Goal: Task Accomplishment & Management: Manage account settings

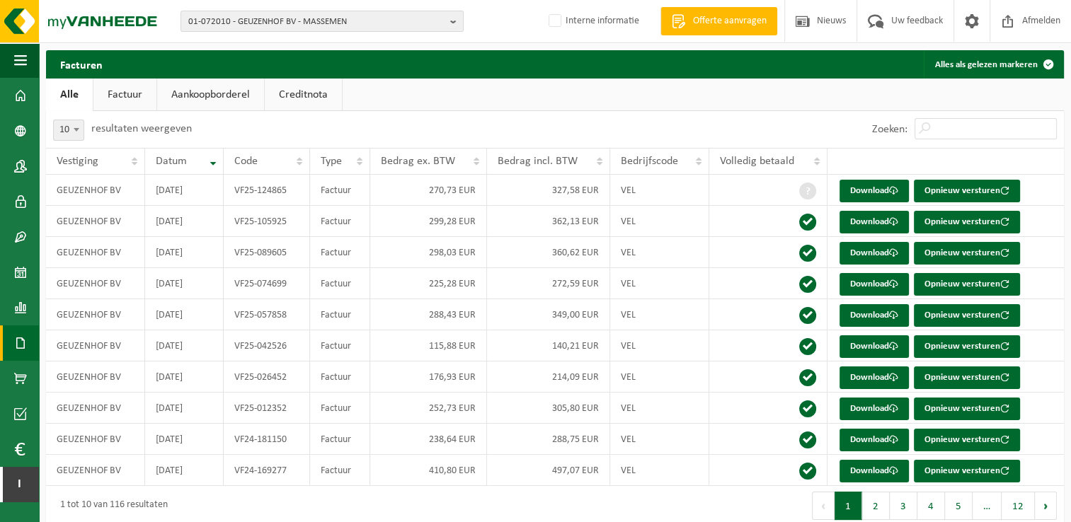
click at [267, 25] on span "01-072010 - GEUZENHOF BV - MASSEMEN" at bounding box center [316, 21] width 256 height 21
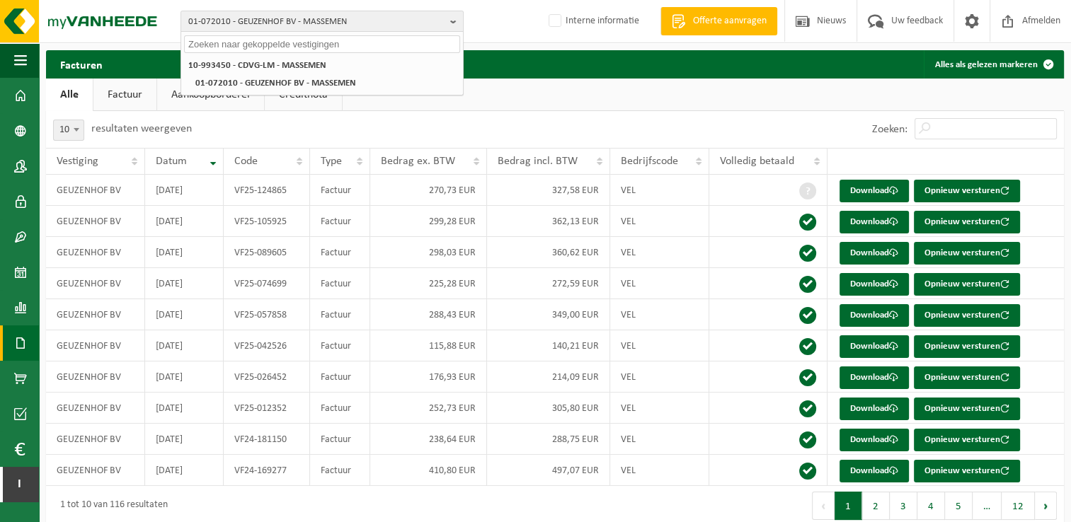
click at [265, 41] on input "text" at bounding box center [322, 44] width 276 height 18
paste input "01-099369"
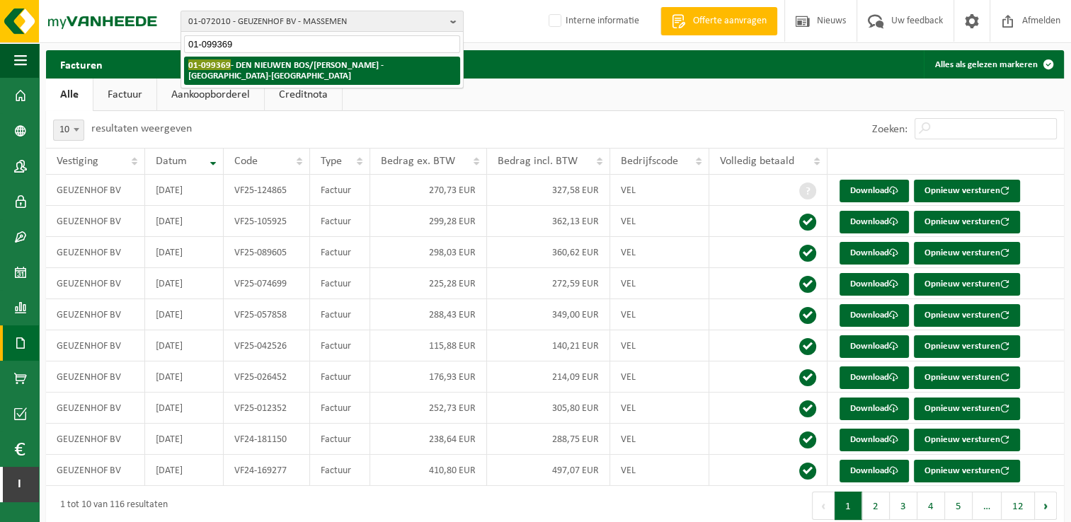
type input "01-099369"
click at [267, 69] on strong "01-099369 - DEN NIEUWEN BOS/GLEN COVENS - BEVEREN-WAAS" at bounding box center [285, 69] width 195 height 21
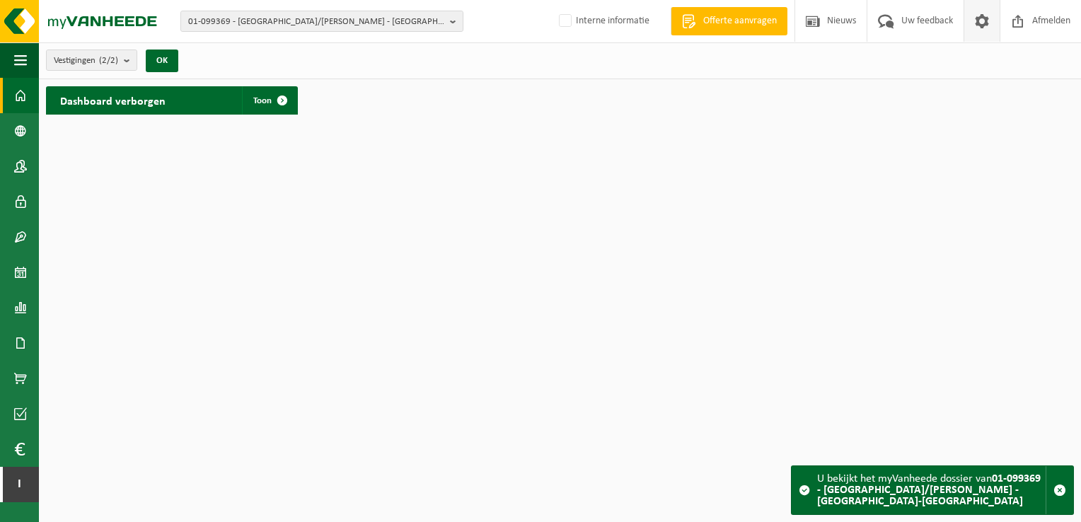
click at [984, 24] on span at bounding box center [982, 21] width 21 height 42
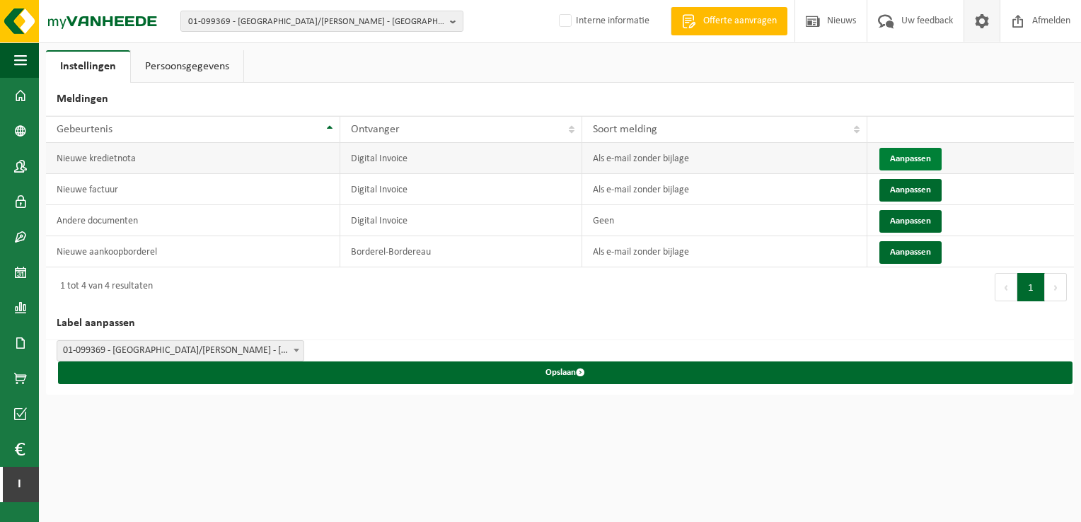
click at [897, 157] on button "Aanpassen" at bounding box center [911, 159] width 62 height 23
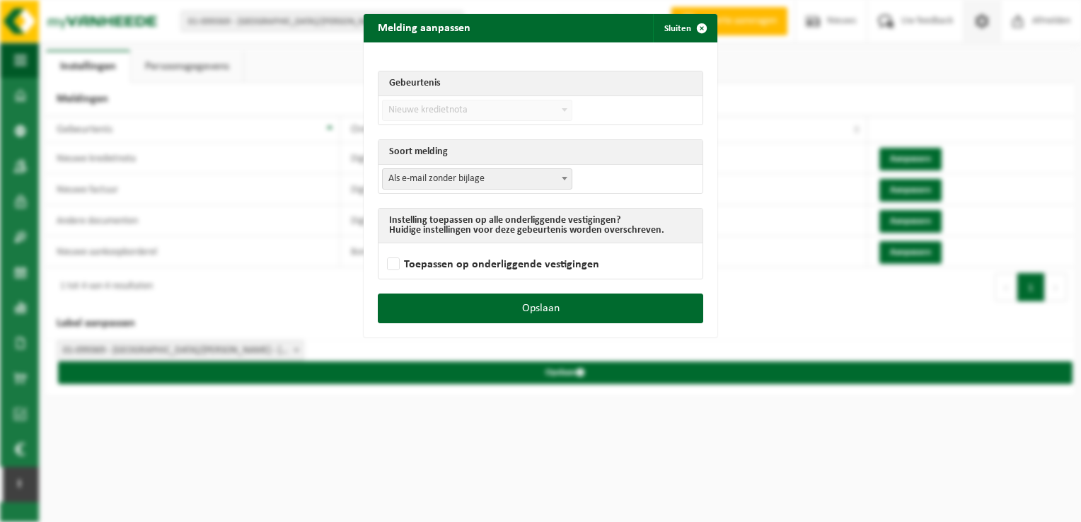
click at [526, 177] on span "Als e-mail zonder bijlage" at bounding box center [477, 179] width 189 height 20
select select "3"
click at [496, 259] on label "Toepassen op onderliggende vestigingen" at bounding box center [491, 264] width 215 height 21
click at [496, 247] on input "Toepassen op onderliggende vestigingen" at bounding box center [558, 246] width 354 height 1
checkbox input "true"
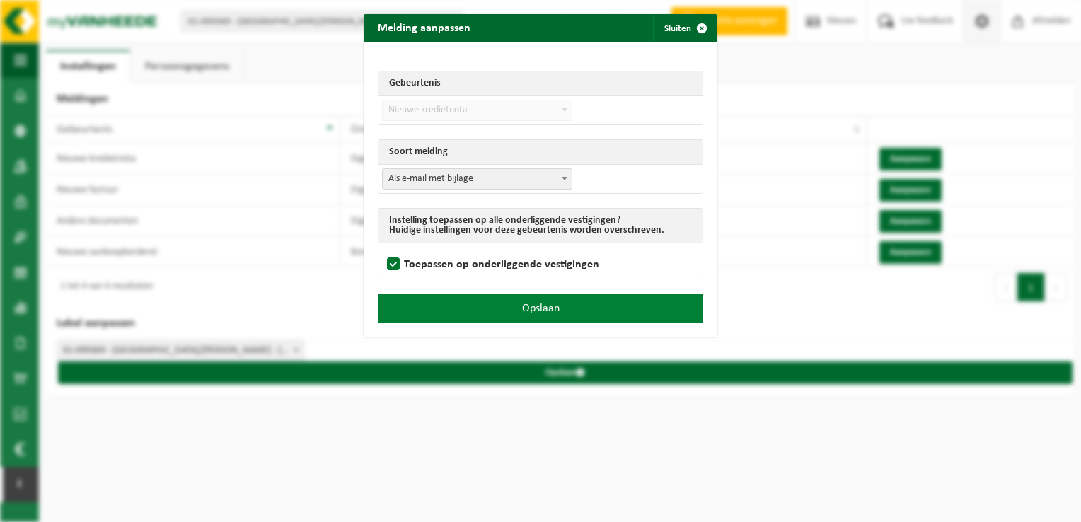
click at [490, 311] on button "Opslaan" at bounding box center [540, 309] width 325 height 30
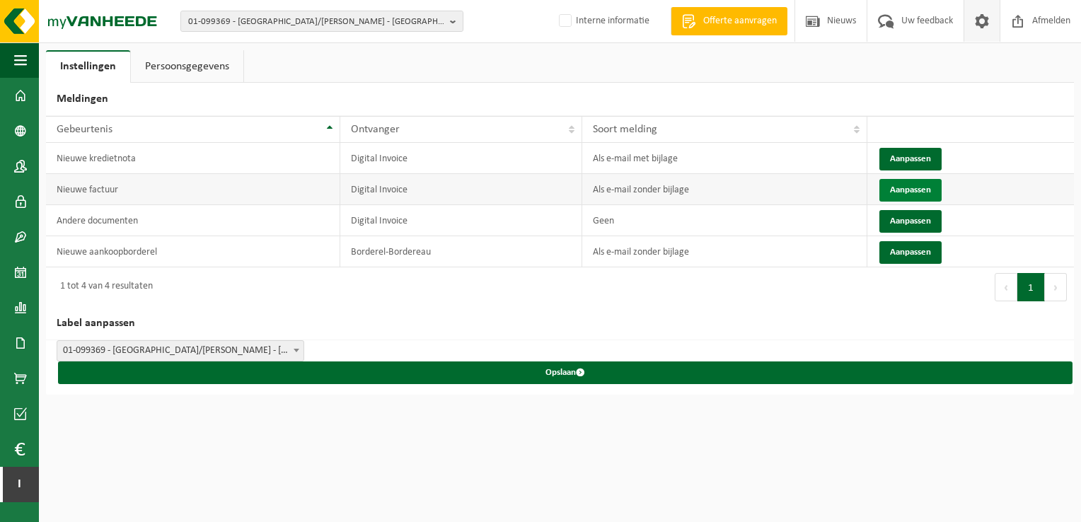
click at [904, 185] on button "Aanpassen" at bounding box center [911, 190] width 62 height 23
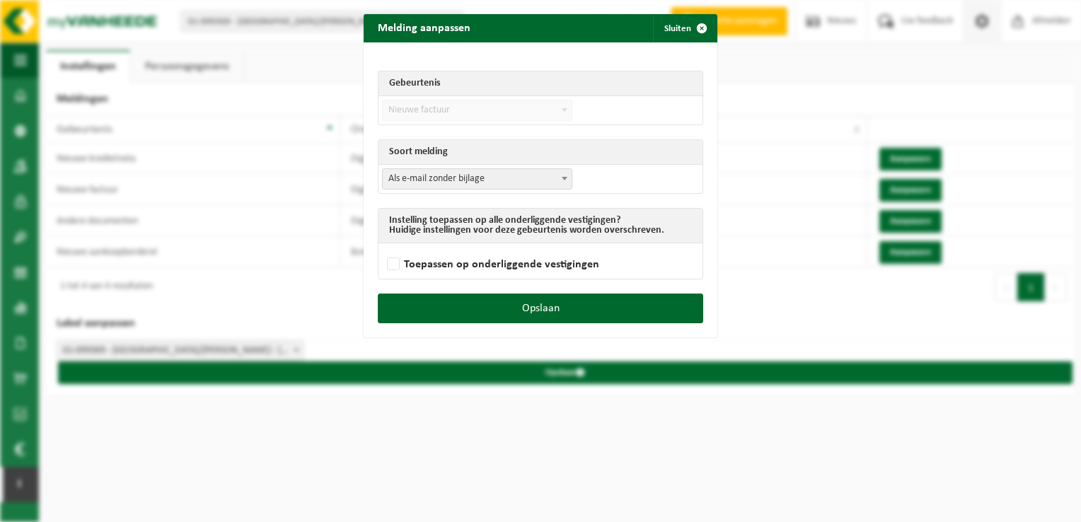
click at [529, 181] on span "Als e-mail zonder bijlage" at bounding box center [477, 179] width 189 height 20
select select "3"
click at [468, 261] on label "Toepassen op onderliggende vestigingen" at bounding box center [491, 264] width 215 height 21
click at [468, 247] on input "Toepassen op onderliggende vestigingen" at bounding box center [558, 246] width 354 height 1
checkbox input "true"
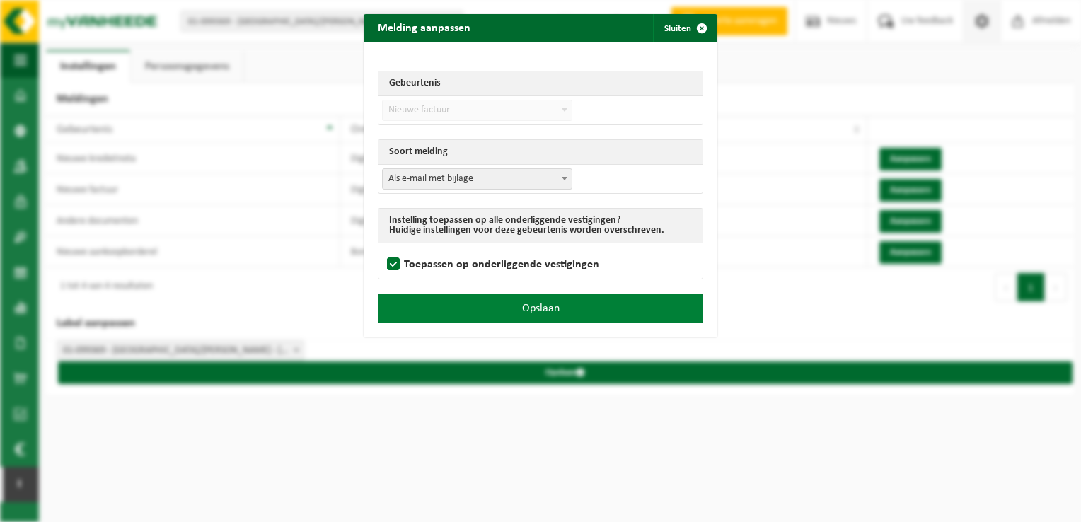
click at [467, 304] on button "Opslaan" at bounding box center [540, 309] width 325 height 30
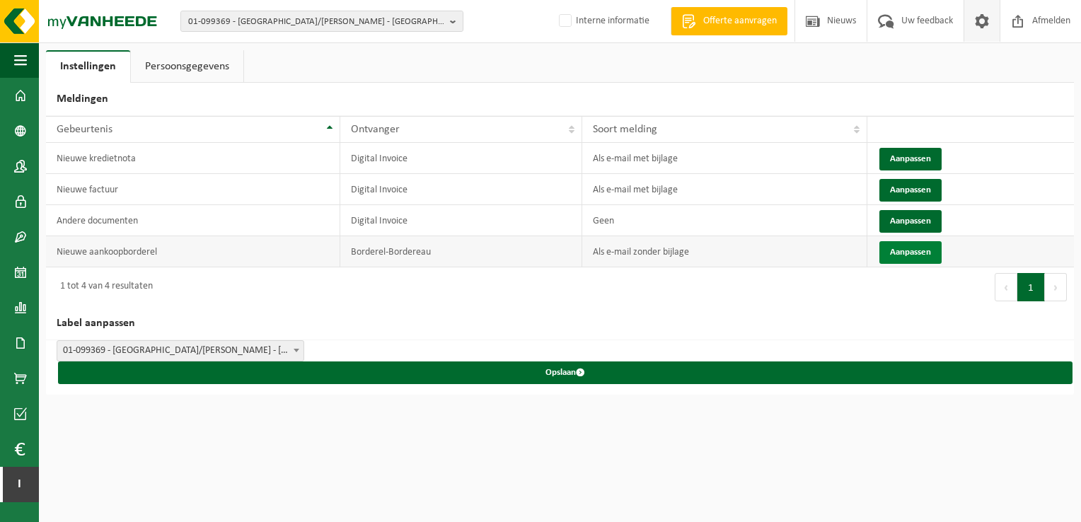
click at [913, 253] on button "Aanpassen" at bounding box center [911, 252] width 62 height 23
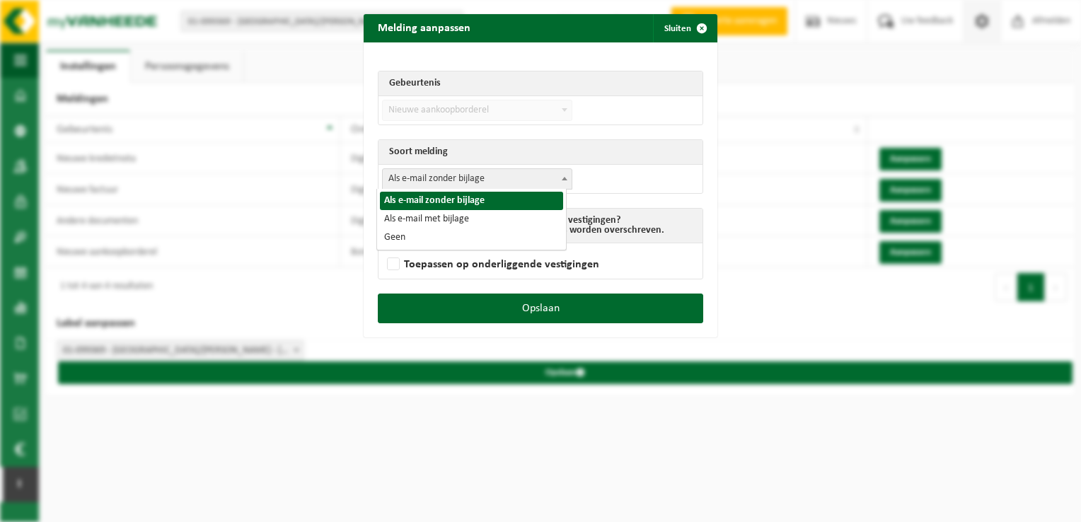
click at [395, 174] on span "Als e-mail zonder bijlage" at bounding box center [477, 179] width 189 height 20
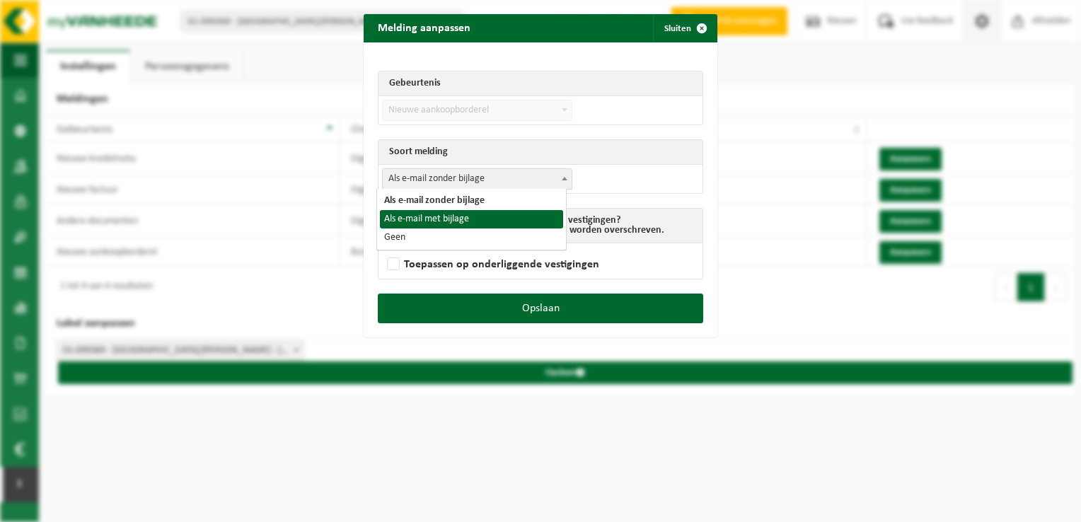
select select "3"
click at [391, 260] on label "Toepassen op onderliggende vestigingen" at bounding box center [491, 264] width 215 height 21
click at [391, 247] on input "Toepassen op onderliggende vestigingen" at bounding box center [558, 246] width 354 height 1
checkbox input "true"
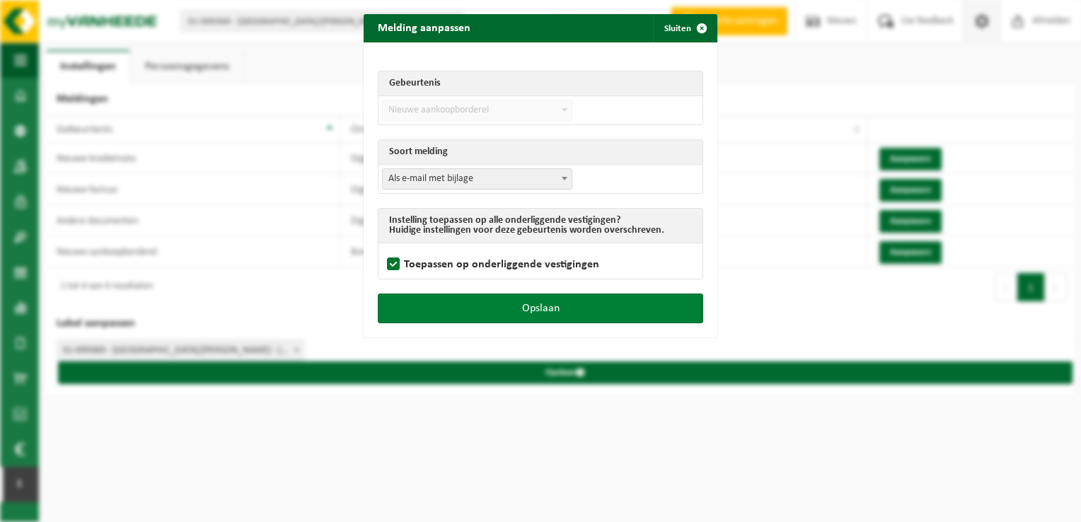
click at [422, 305] on button "Opslaan" at bounding box center [540, 309] width 325 height 30
